Goal: Complete application form

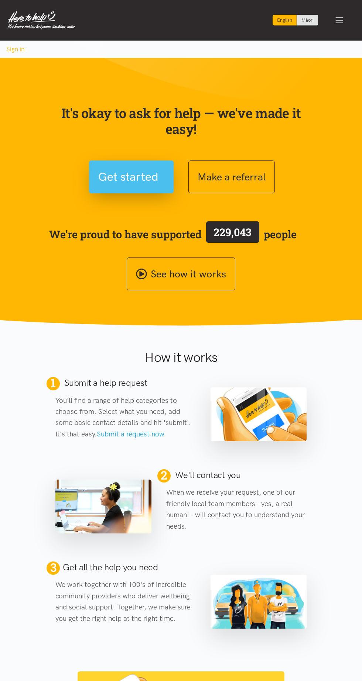
click at [132, 185] on span "Get started" at bounding box center [128, 177] width 60 height 19
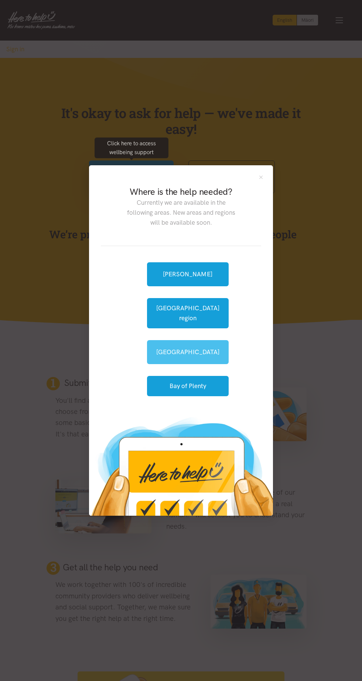
click at [197, 348] on link "[GEOGRAPHIC_DATA]" at bounding box center [188, 352] width 82 height 24
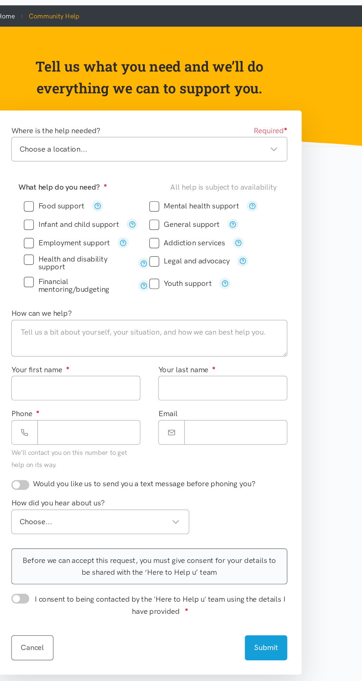
scroll to position [4, 0]
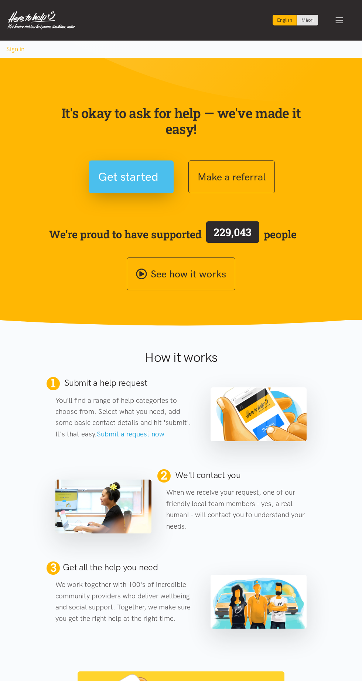
click at [125, 189] on button "Get started" at bounding box center [131, 177] width 85 height 33
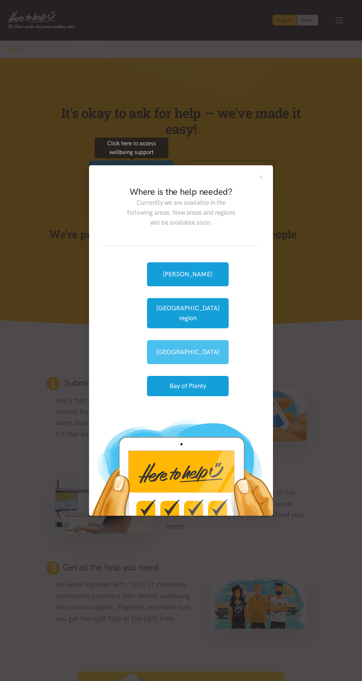
click at [197, 344] on link "[GEOGRAPHIC_DATA]" at bounding box center [188, 352] width 82 height 24
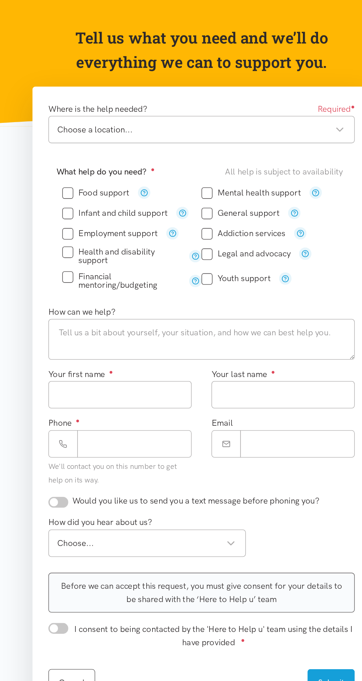
click at [82, 222] on input "Food support" at bounding box center [102, 223] width 50 height 6
checkbox input "true"
click at [235, 329] on textarea at bounding box center [180, 332] width 227 height 30
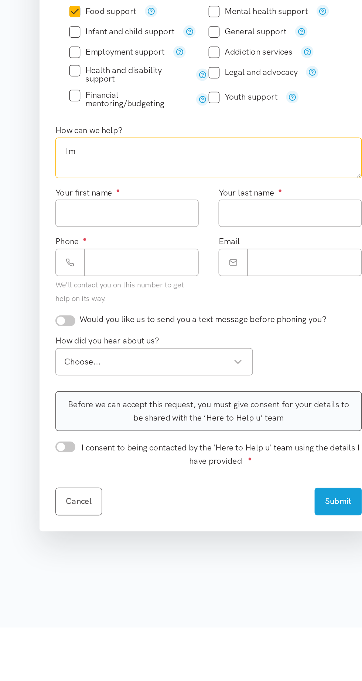
type textarea "I"
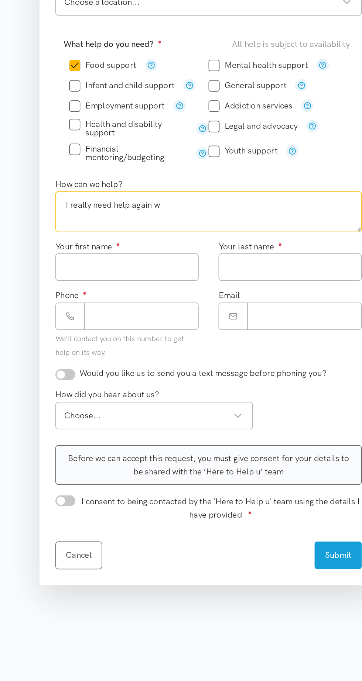
click at [168, 331] on textarea "I really need help again w" at bounding box center [180, 332] width 227 height 30
click at [173, 340] on textarea "I really need help again🤦🏾‍♂️" at bounding box center [180, 332] width 227 height 30
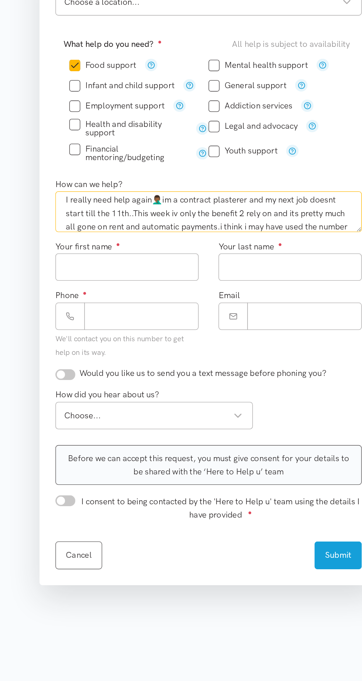
scroll to position [14, 0]
click at [117, 346] on textarea "I really need help again🤦🏾‍♂️im a contract plasterer and my next job doesnt sta…" at bounding box center [180, 332] width 227 height 30
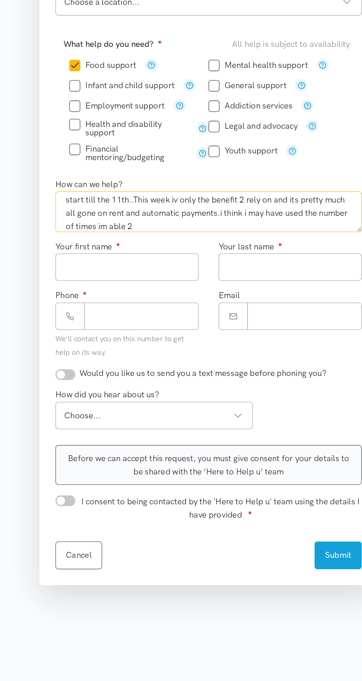
click at [145, 345] on textarea "I really need help again🤦🏾‍♂️im a contract plasterer and my next job doesnt sta…" at bounding box center [180, 332] width 227 height 30
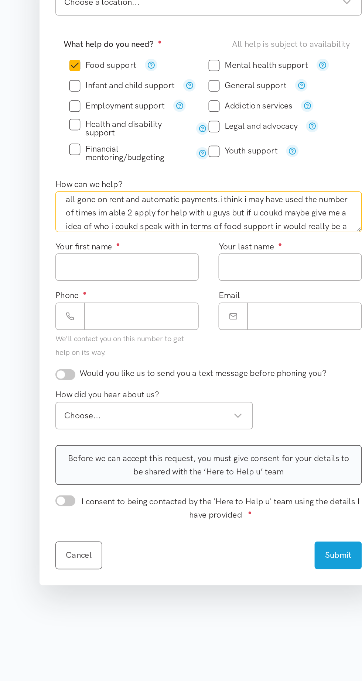
scroll to position [34, 0]
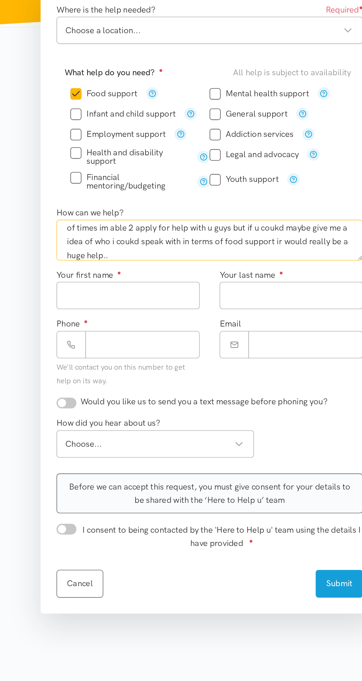
type textarea "I really need help again🤦🏾‍♂️im a contract plasterer and my next job doesnt sta…"
click at [137, 375] on input "Your first name ●" at bounding box center [120, 373] width 106 height 20
click at [124, 369] on input "Your first name ●" at bounding box center [120, 373] width 106 height 20
type input "****"
click at [225, 372] on input "Your last name ●" at bounding box center [241, 373] width 106 height 20
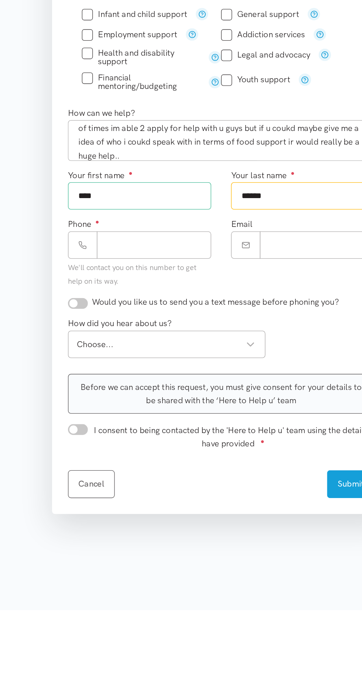
type input "******"
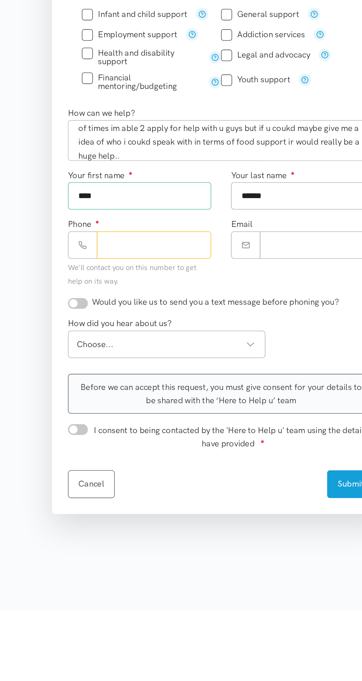
click at [127, 411] on input "Phone ●" at bounding box center [131, 410] width 85 height 20
type input "**********"
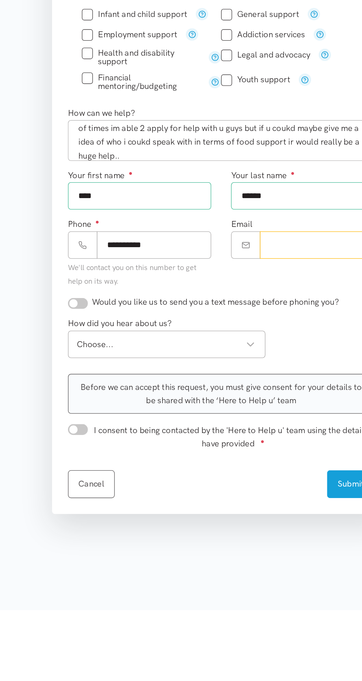
click at [221, 411] on input "Email" at bounding box center [252, 410] width 85 height 20
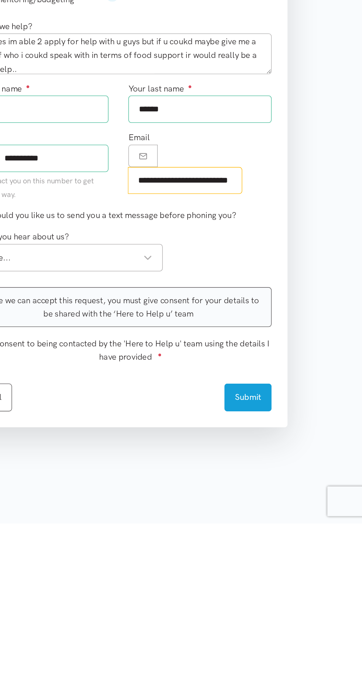
scroll to position [0, 11]
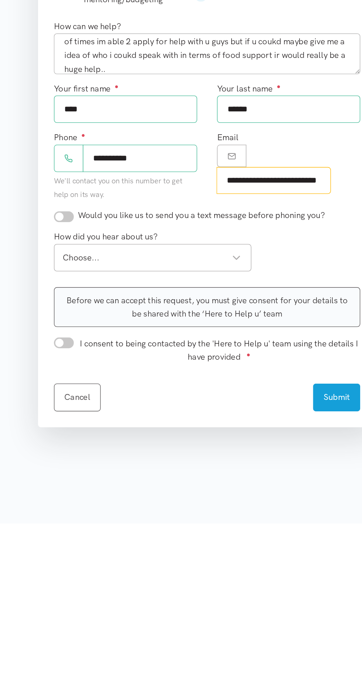
click at [201, 485] on div "Choose..." at bounding box center [140, 484] width 132 height 10
type input "**********"
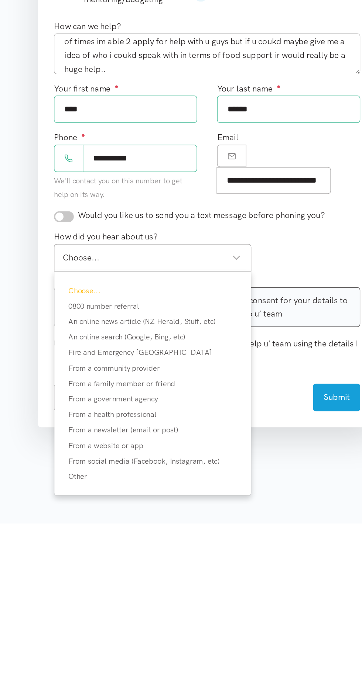
scroll to position [0, 0]
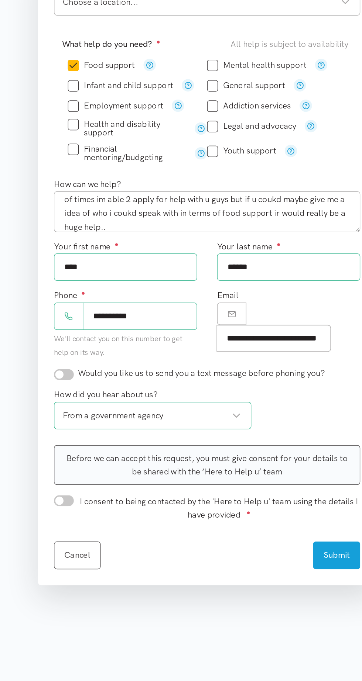
click at [204, 487] on div "From a government agency From a government agency" at bounding box center [140, 484] width 146 height 20
click at [87, 552] on label "I consent to being contacted by the 'Here to Help u' team using the details I h…" at bounding box center [190, 553] width 210 height 20
click at [82, 551] on input "I consent to being contacted by the 'Here to Help u' team using the details I h…" at bounding box center [74, 547] width 15 height 8
checkbox input "true"
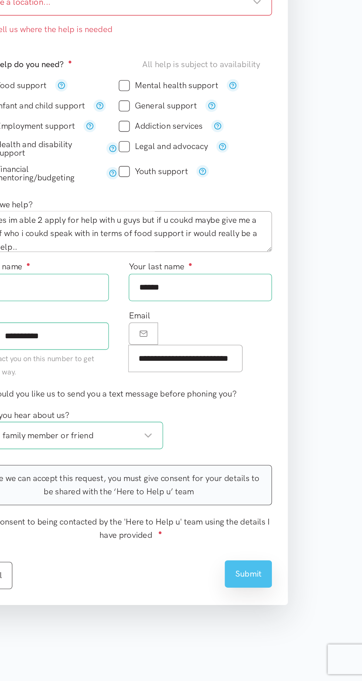
click at [285, 608] on button "Submit" at bounding box center [276, 602] width 35 height 20
click at [281, 600] on button "Submit" at bounding box center [276, 602] width 35 height 20
click at [286, 607] on button "Submit" at bounding box center [276, 602] width 35 height 20
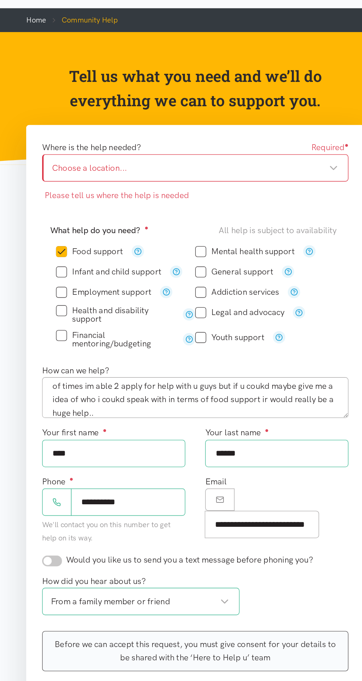
click at [229, 182] on div "Choose a location... Choose a location..." at bounding box center [180, 176] width 227 height 20
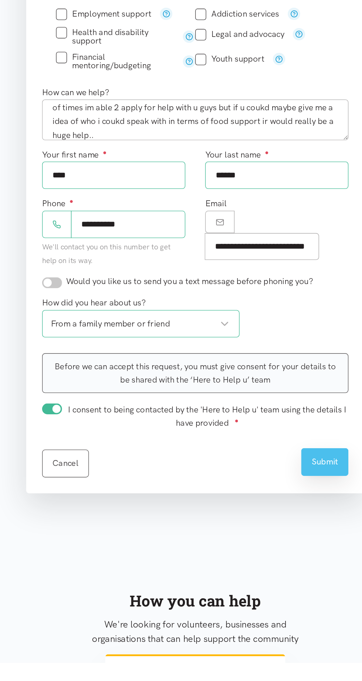
click at [282, 537] on button "Submit" at bounding box center [276, 532] width 35 height 20
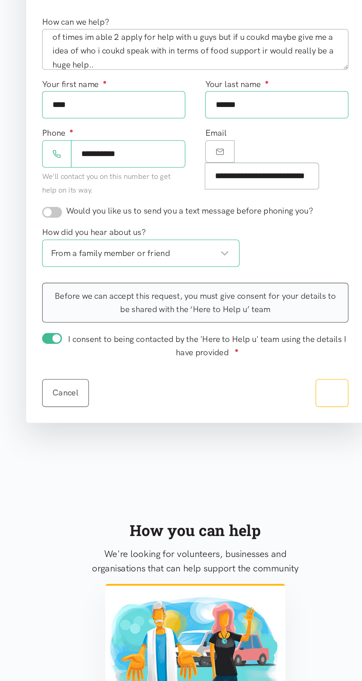
scroll to position [121, 0]
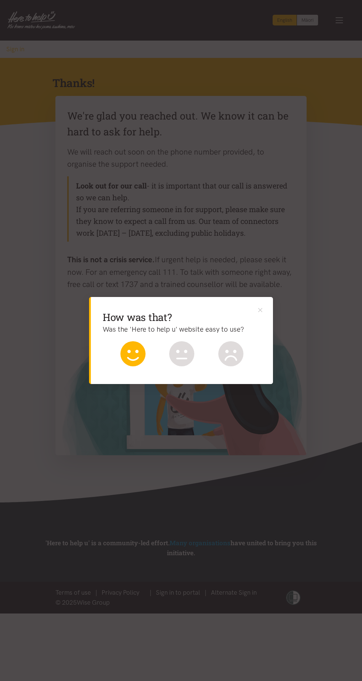
click at [124, 360] on icon at bounding box center [132, 353] width 25 height 25
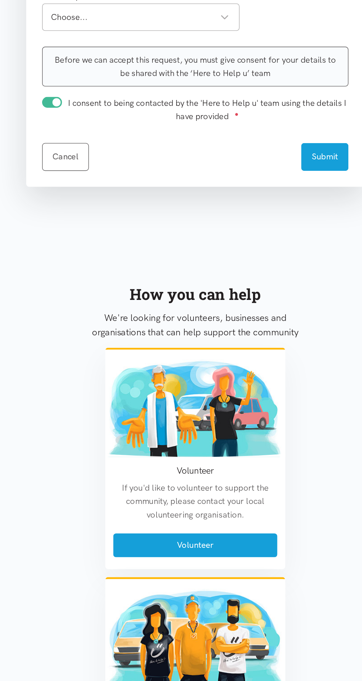
scroll to position [121, 0]
